Goal: Transaction & Acquisition: Obtain resource

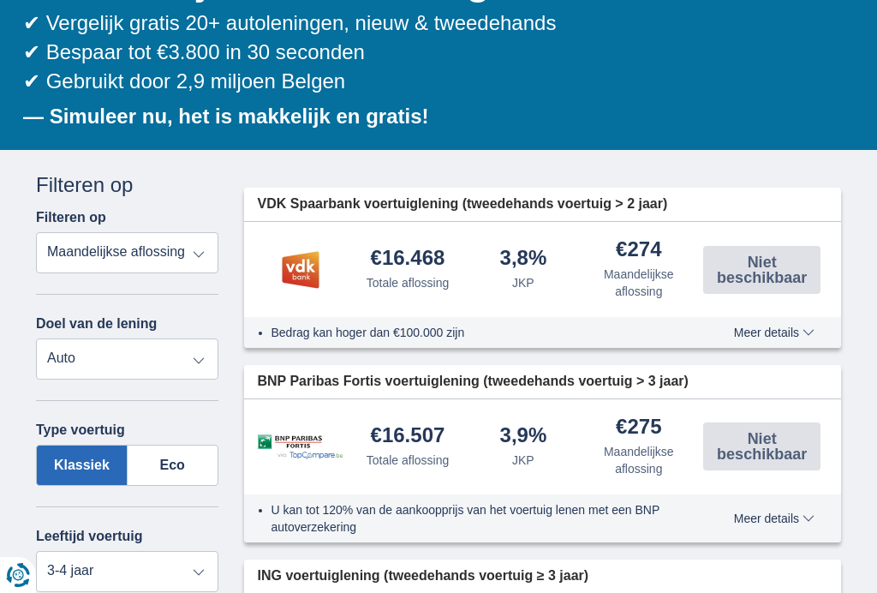
scroll to position [254, 0]
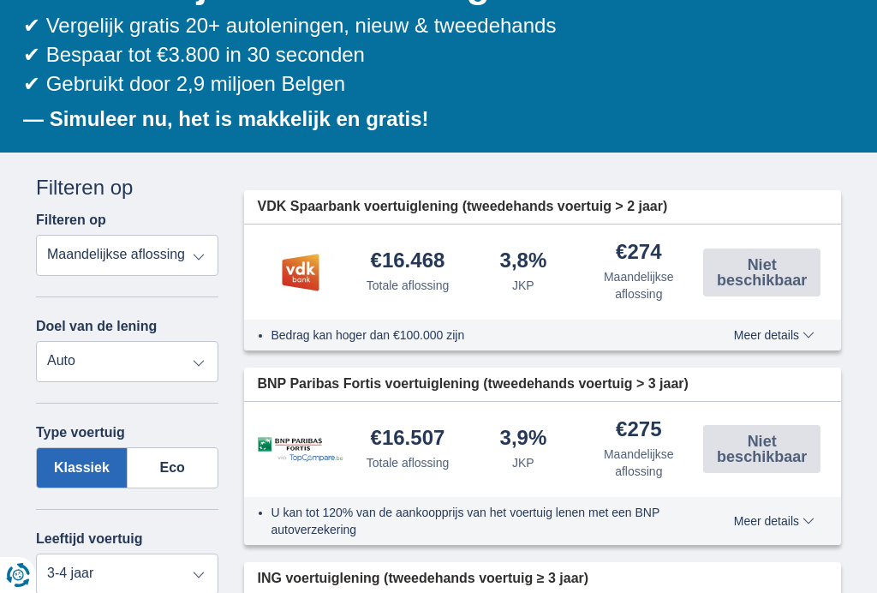
click at [188, 252] on select "Totale aflossing JKP Maandelijkse aflossing" at bounding box center [127, 255] width 182 height 41
select select "trp+"
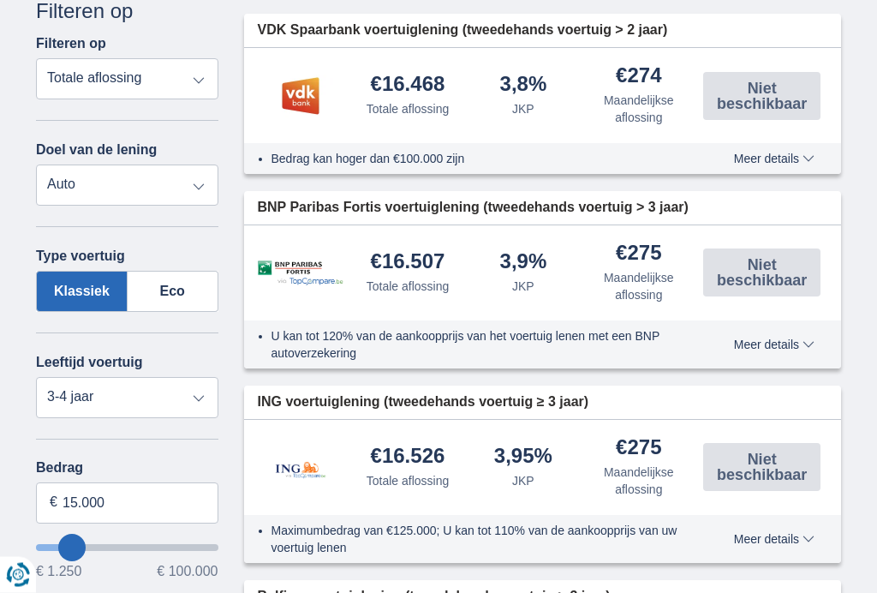
scroll to position [443, 0]
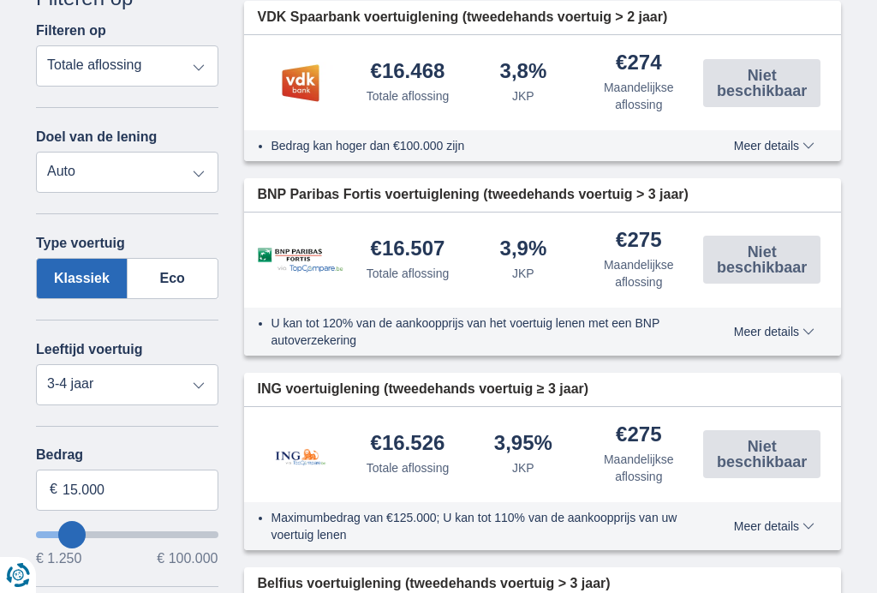
click at [158, 278] on label "Eco" at bounding box center [173, 278] width 91 height 41
click at [0, 0] on input "Eco" at bounding box center [0, 0] width 0 height 0
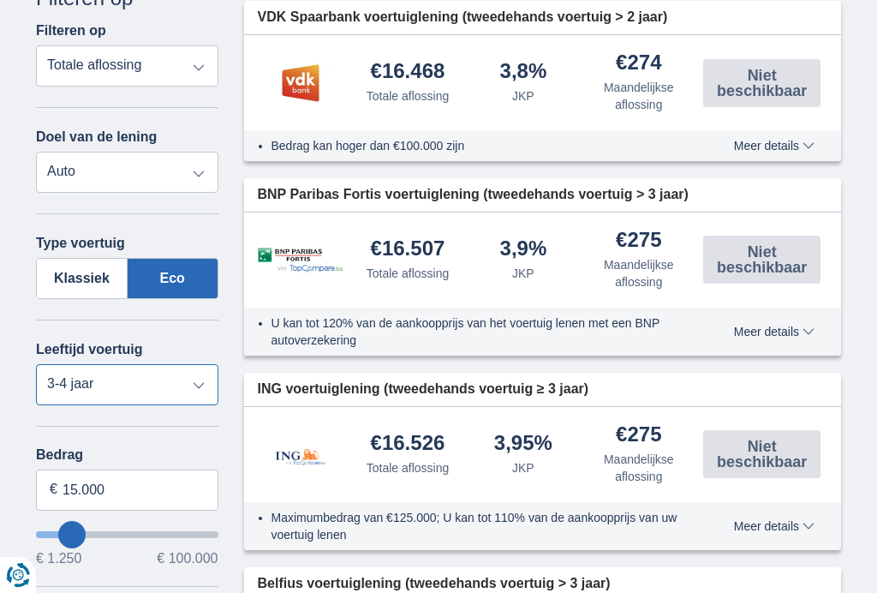
click at [186, 384] on select "Nieuw 0-1 jaar 1-2 jaar 2-3 jaar 3-4 jaar 4-5 jaar 5+ jaar" at bounding box center [127, 384] width 182 height 41
select select "new"
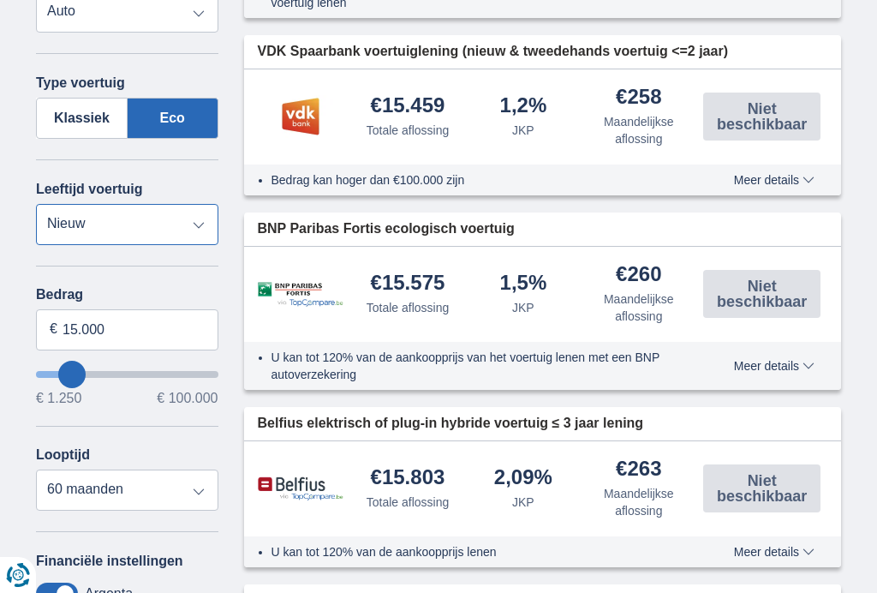
scroll to position [613, 0]
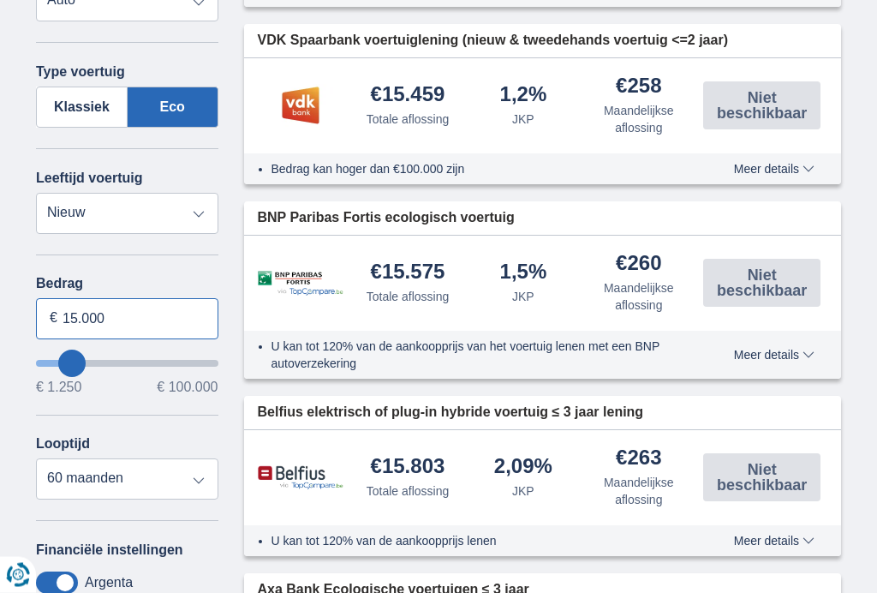
click at [97, 318] on input "15.000" at bounding box center [127, 319] width 182 height 41
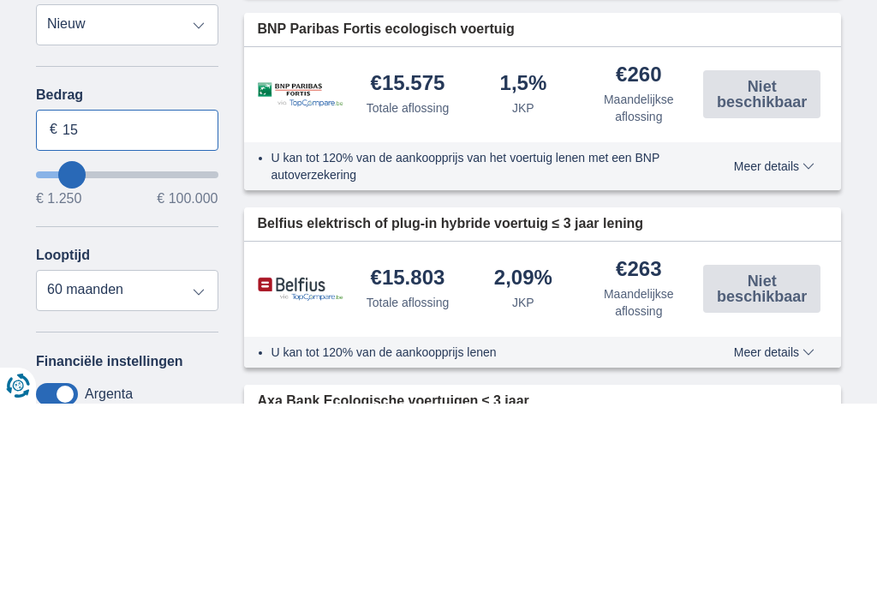
type input "1"
type input "35.500"
type input "35250"
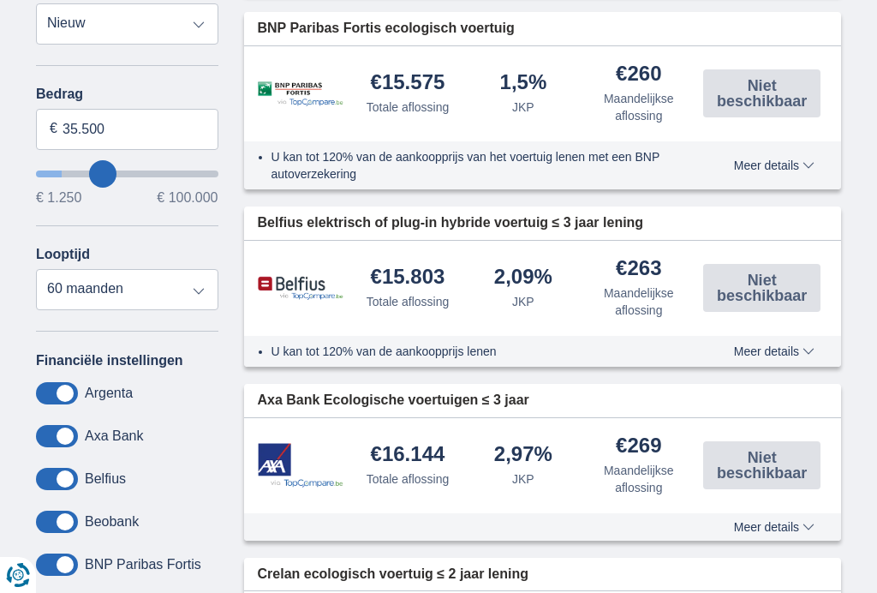
select select "120"
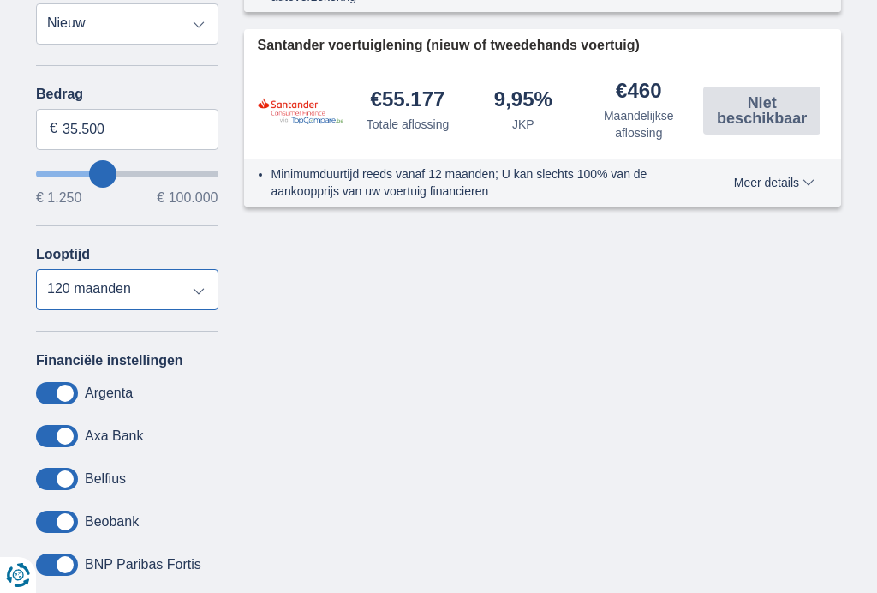
click at [190, 301] on select "12 maanden 18 maanden 24 maanden 30 maanden 36 maanden 42 maanden 48 maanden 60…" at bounding box center [127, 289] width 182 height 41
type input "35250"
select select "84"
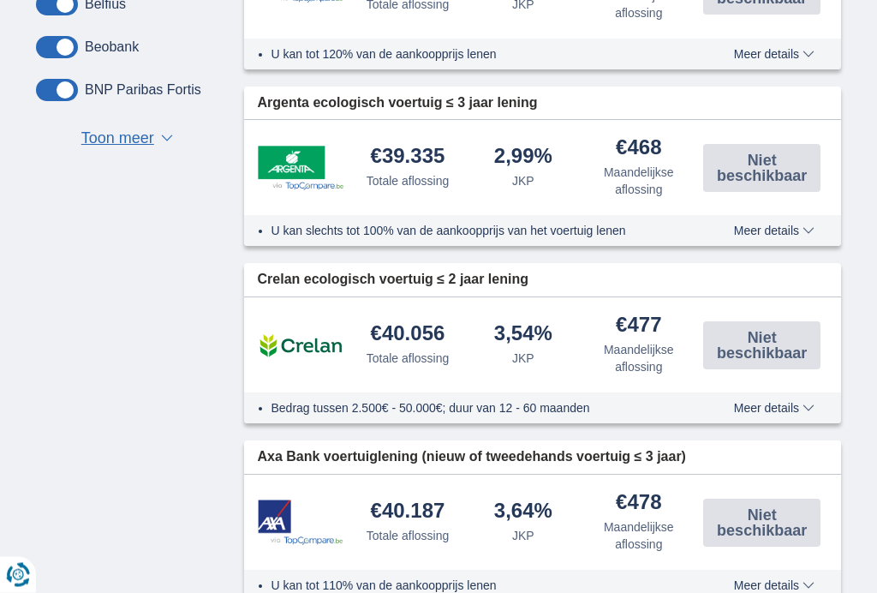
click at [110, 151] on span "Toon meer" at bounding box center [117, 140] width 73 height 22
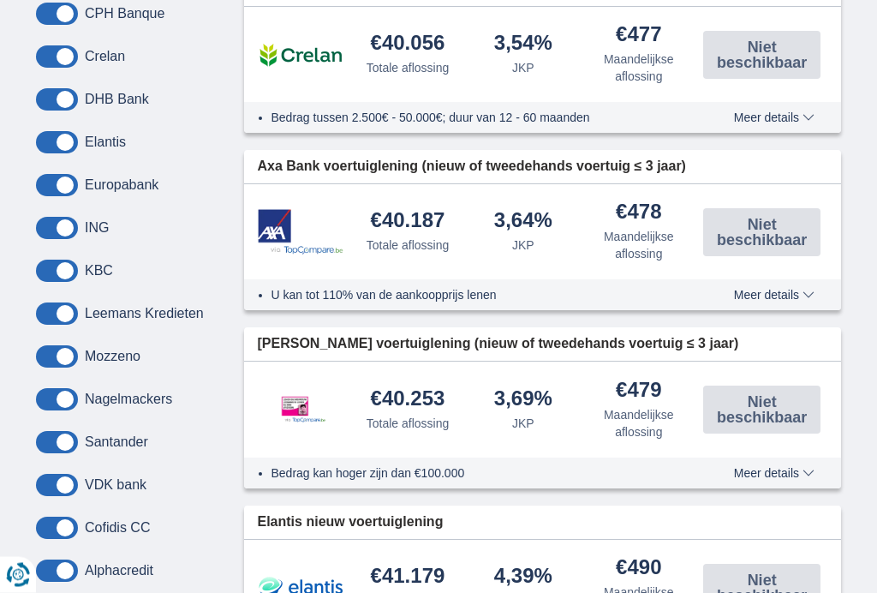
scroll to position [1570, 0]
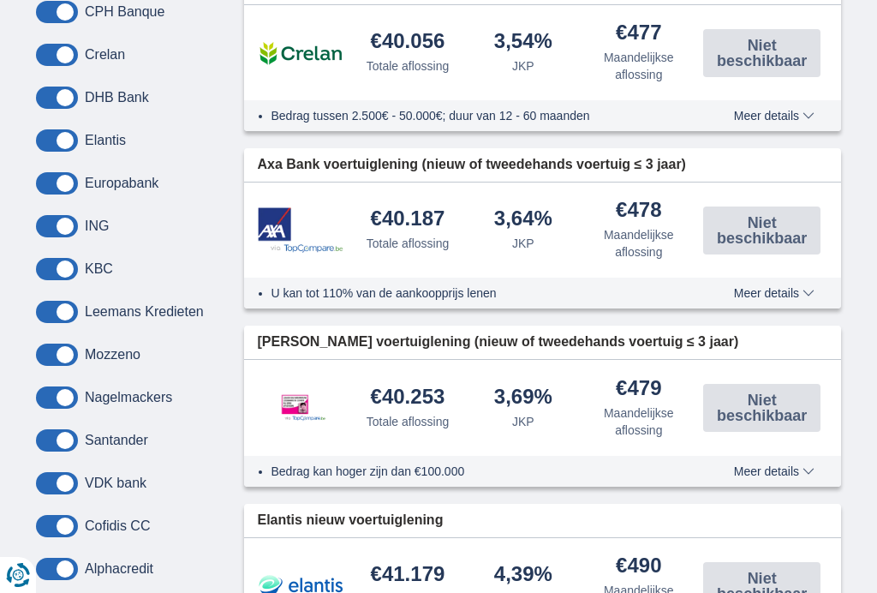
click at [755, 408] on span "Niet beschikbaar" at bounding box center [761, 407] width 107 height 31
click at [768, 469] on span "Meer details" at bounding box center [774, 471] width 81 height 12
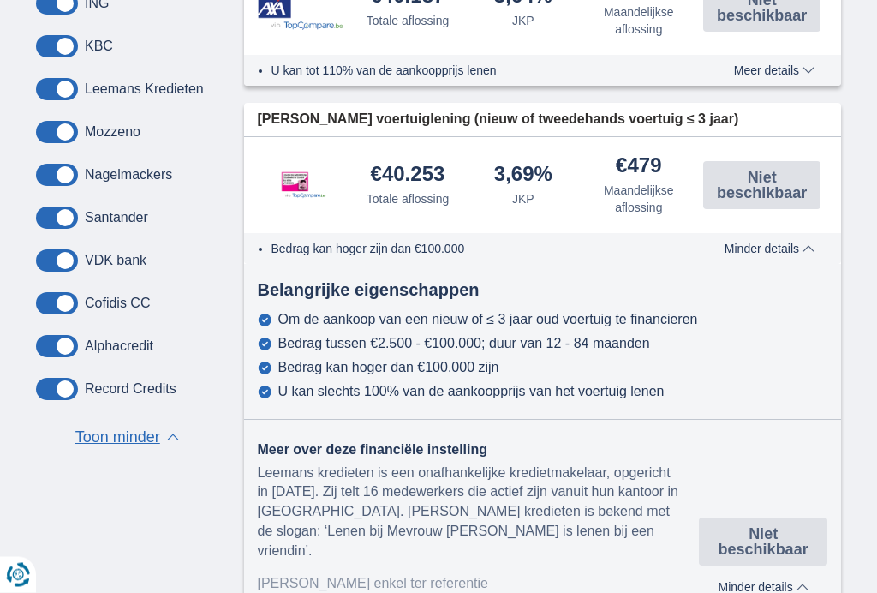
scroll to position [1758, 0]
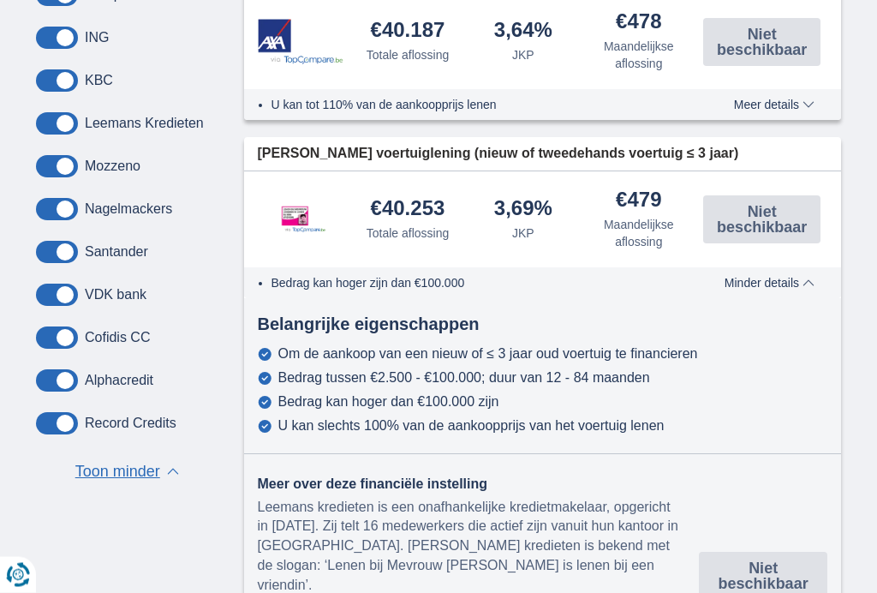
click at [876, 327] on div "× widget.non-eligible-application.title widget.non-eligible-application.text no…" at bounding box center [438, 126] width 877 height 2956
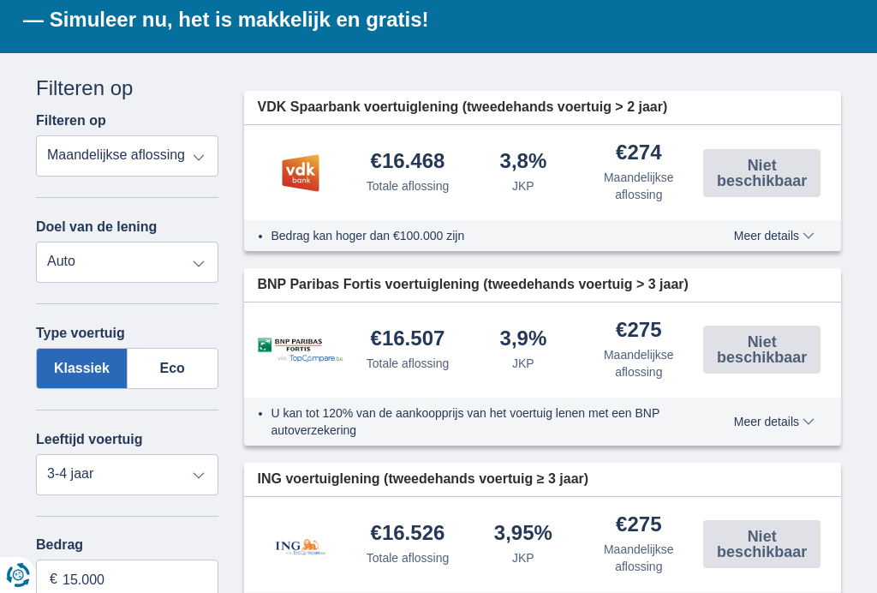
scroll to position [353, 0]
click at [162, 369] on label "Eco" at bounding box center [173, 368] width 91 height 41
click at [0, 0] on input "Eco" at bounding box center [0, 0] width 0 height 0
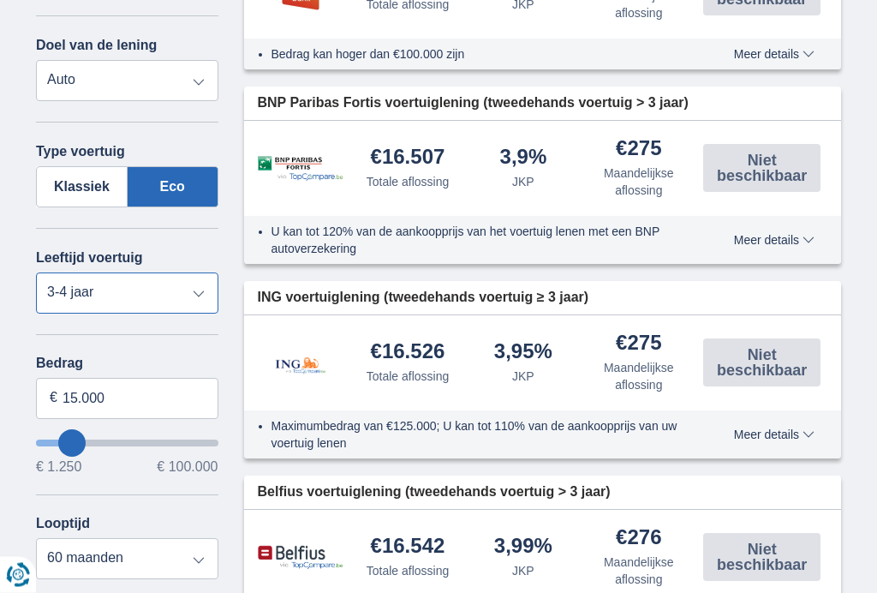
click at [55, 308] on select "Nieuw 0-1 jaar 1-2 jaar 2-3 jaar 3-4 jaar 4-5 jaar 5+ jaar" at bounding box center [127, 293] width 182 height 41
select select "new"
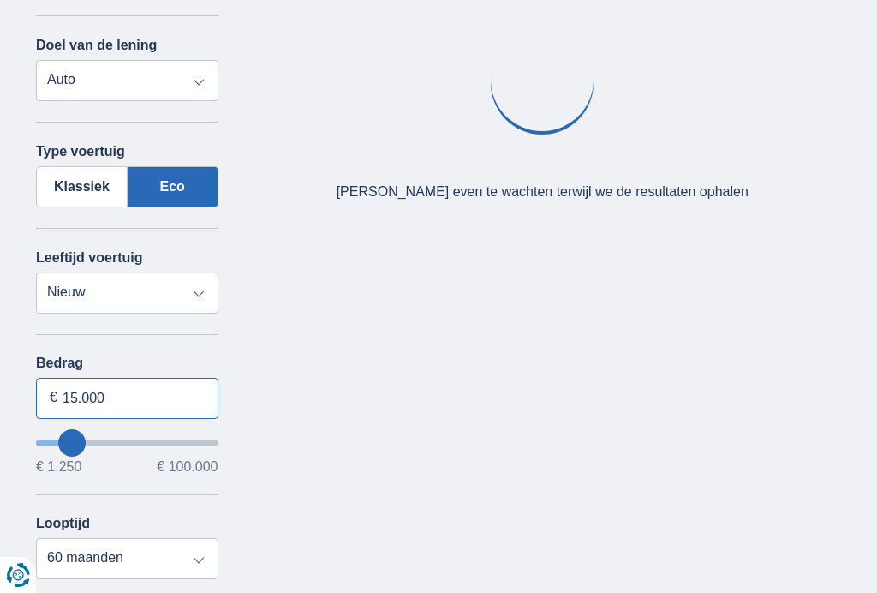
click at [75, 399] on input "15.000" at bounding box center [127, 398] width 182 height 41
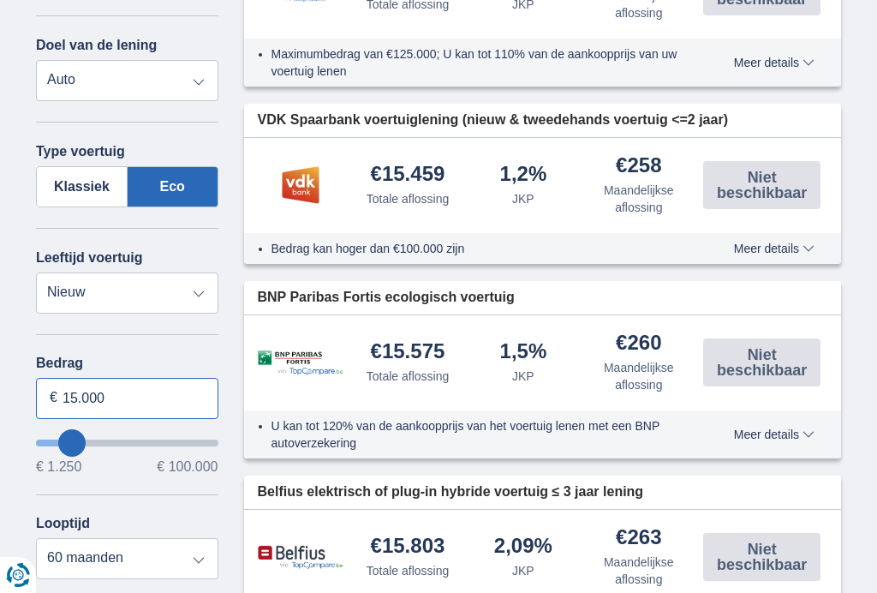
scroll to position [534, 0]
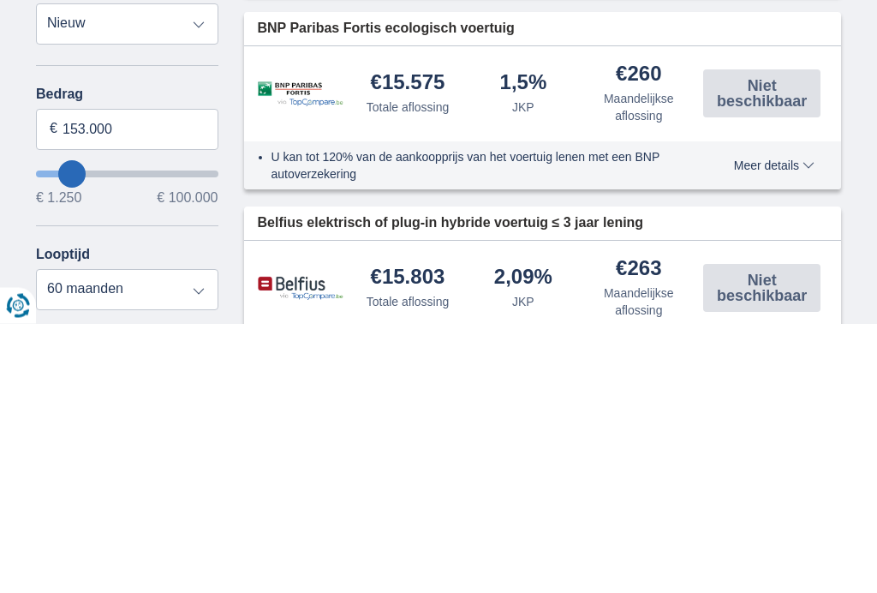
type input "100.000"
type input "99250"
select select "120"
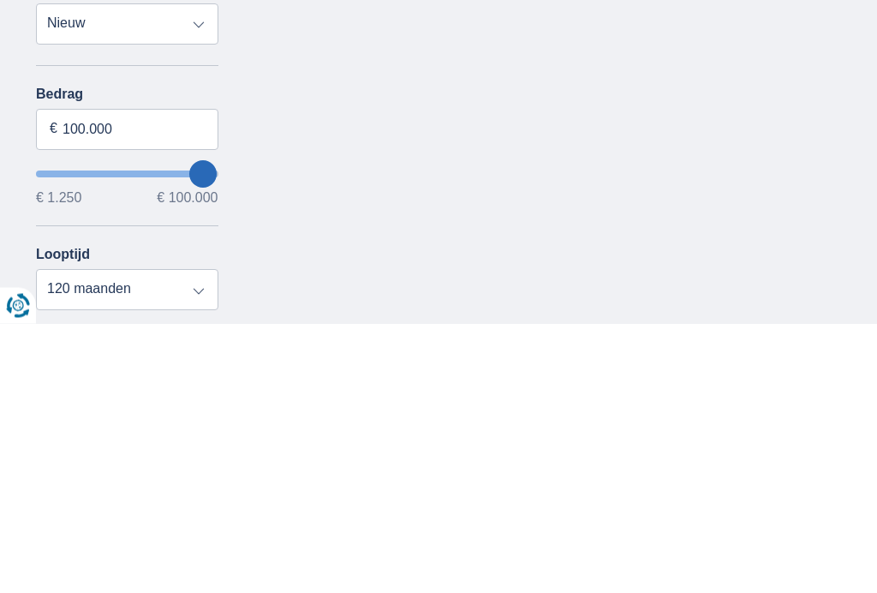
scroll to position [804, 0]
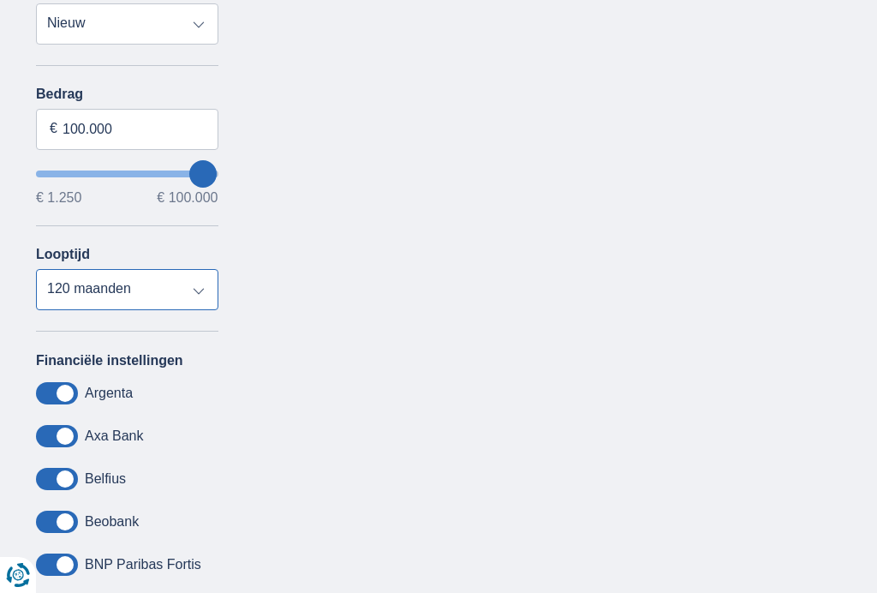
click at [99, 300] on select "12 maanden 18 maanden 24 maanden 30 maanden 36 maanden 42 maanden 48 maanden 60…" at bounding box center [127, 289] width 182 height 41
type input "99250"
select select "84"
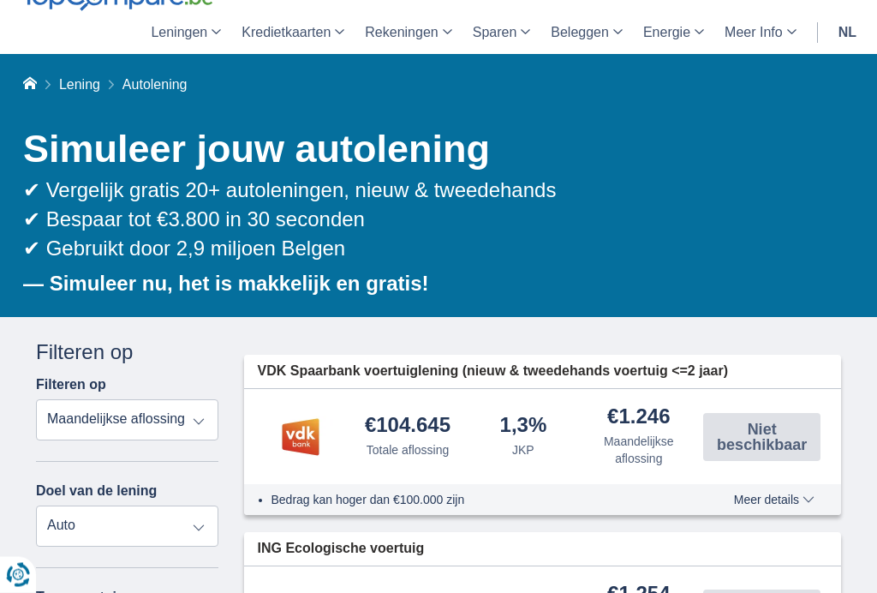
scroll to position [0, 0]
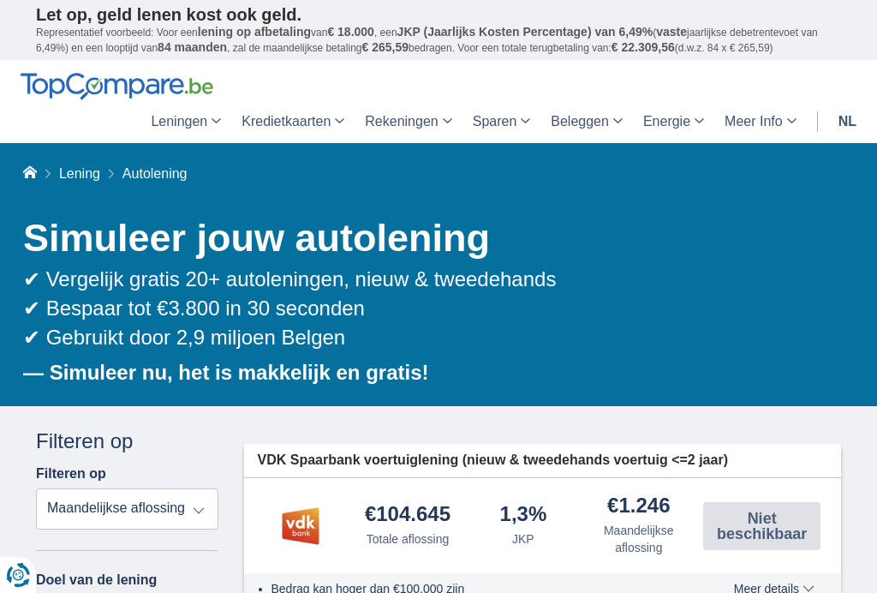
click at [86, 371] on b "— Simuleer nu, het is makkelijk en gratis!" at bounding box center [226, 372] width 406 height 23
click at [134, 332] on div "✔ Vergelijk gratis 20+ autoleningen, nieuw & tweedehands ✔ Bespaar tot €3.800 i…" at bounding box center [432, 309] width 818 height 88
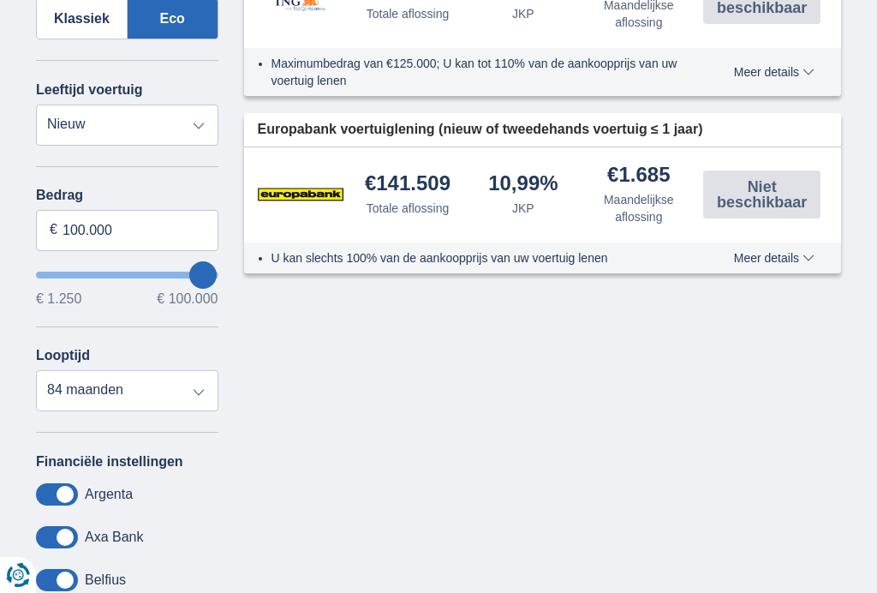
scroll to position [702, 0]
click at [116, 243] on input "100.000" at bounding box center [127, 231] width 182 height 41
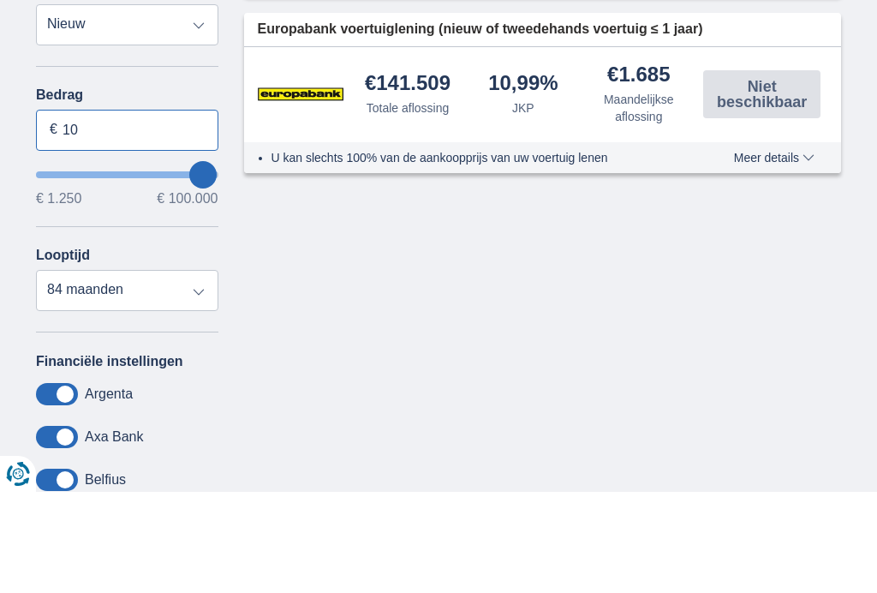
type input "1"
type input "35.500"
type input "35250"
select select "120"
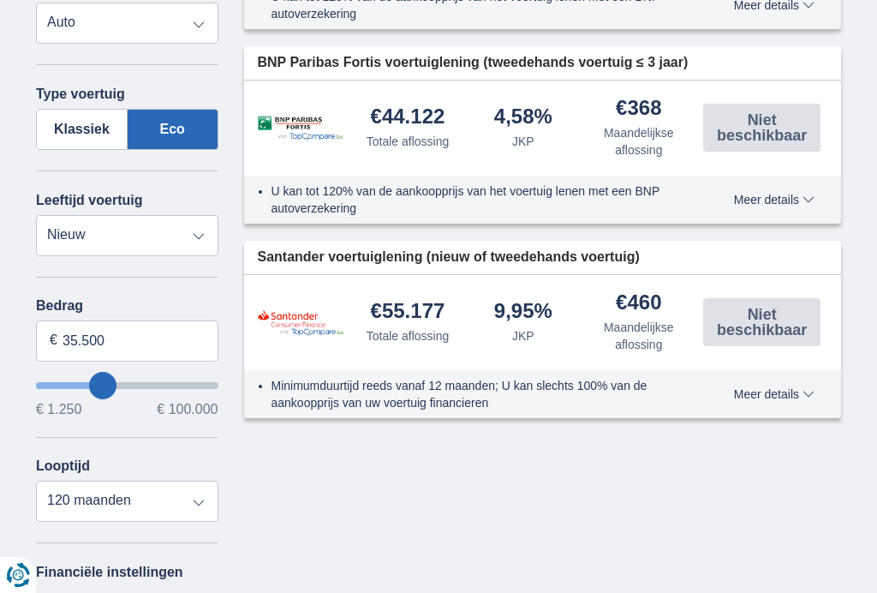
scroll to position [550, 0]
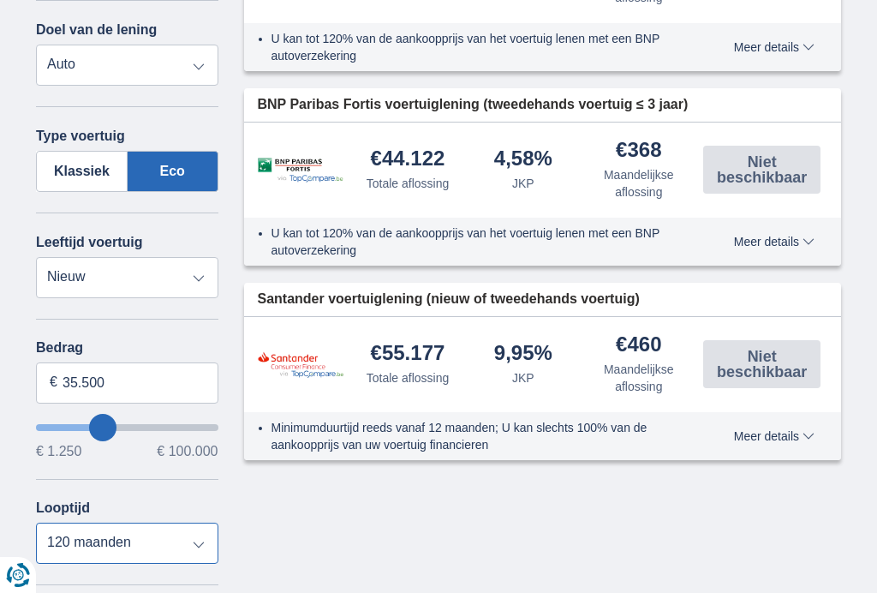
click at [174, 547] on select "12 maanden 18 maanden 24 maanden 30 maanden 36 maanden 42 maanden 48 maanden 60…" at bounding box center [127, 543] width 182 height 41
type input "35250"
select select "84"
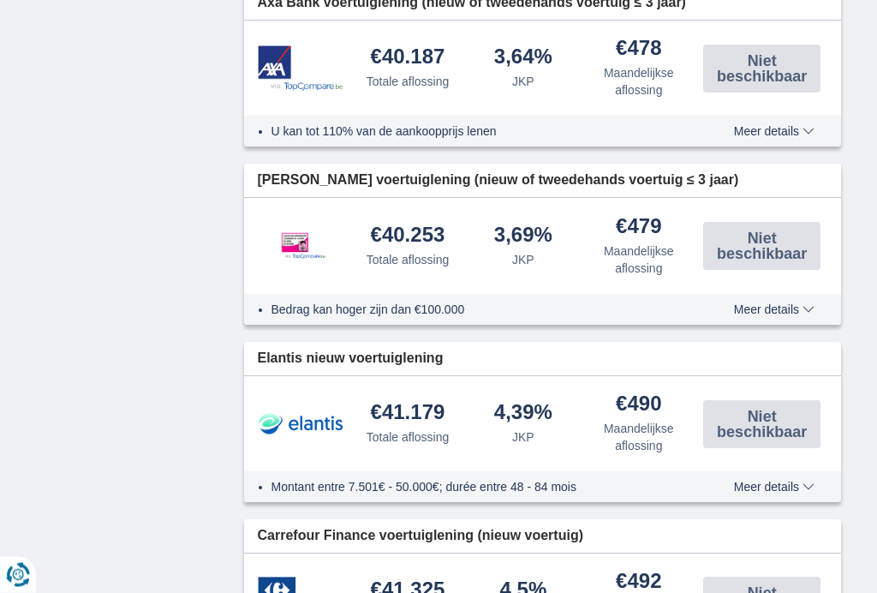
scroll to position [1733, 0]
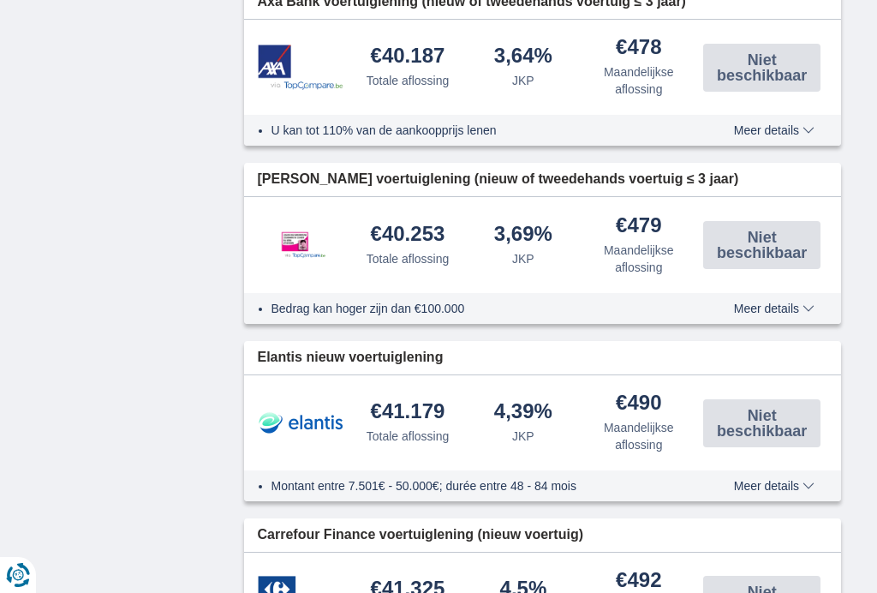
click at [584, 174] on span "[PERSON_NAME] voertuiglening (nieuw of tweedehands voertuig ≤ 3 jaar)" at bounding box center [498, 180] width 481 height 20
